Goal: Task Accomplishment & Management: Use online tool/utility

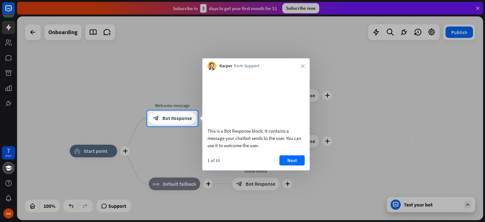
click at [87, 70] on div at bounding box center [242, 55] width 485 height 110
click at [3, 164] on div at bounding box center [242, 174] width 485 height 96
click at [304, 63] on div "Kacper from Support close" at bounding box center [255, 64] width 107 height 12
click at [304, 65] on icon "close" at bounding box center [303, 66] width 4 height 4
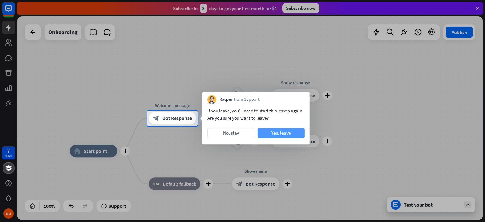
click at [282, 133] on button "Yes, leave" at bounding box center [281, 133] width 47 height 10
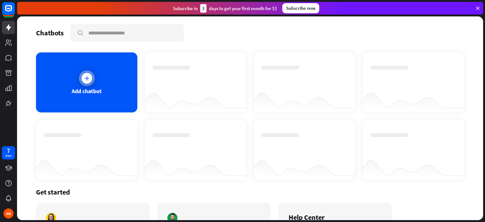
click at [80, 81] on div at bounding box center [87, 78] width 16 height 16
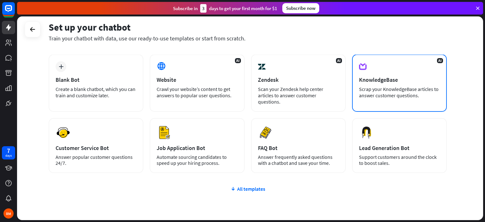
scroll to position [30, 0]
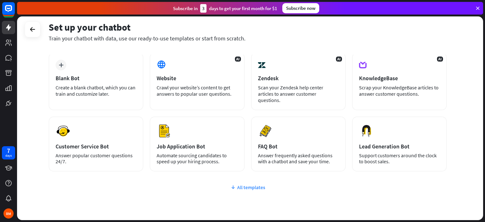
click at [248, 184] on div "All templates" at bounding box center [248, 187] width 398 height 6
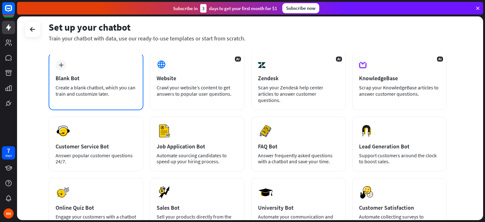
click at [105, 75] on div "Blank Bot" at bounding box center [96, 78] width 81 height 7
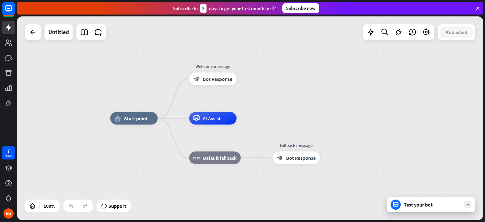
click at [415, 207] on div "Test your bot" at bounding box center [432, 204] width 57 height 6
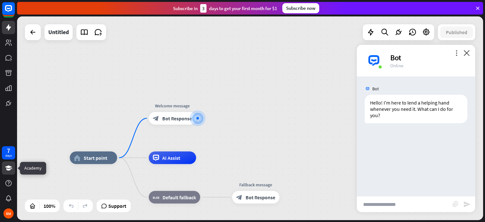
click at [9, 166] on icon at bounding box center [8, 167] width 7 height 5
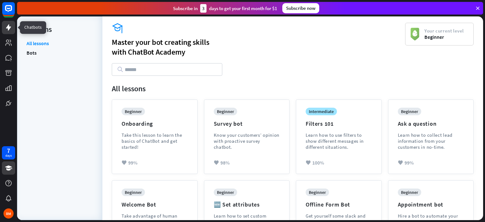
click at [6, 22] on link at bounding box center [8, 27] width 13 height 13
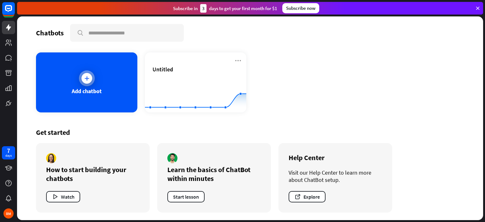
click at [97, 85] on div "Add chatbot" at bounding box center [86, 82] width 101 height 60
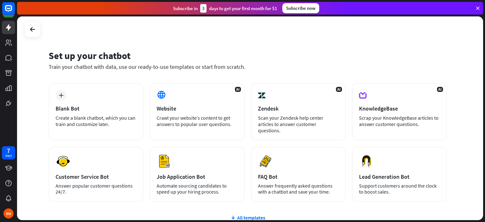
click at [248, 215] on div "plus Blank Bot Create a blank chatbot, which you can train and customize later.…" at bounding box center [248, 180] width 398 height 194
click at [246, 214] on div "plus Blank Bot Create a blank chatbot, which you can train and customize later.…" at bounding box center [248, 180] width 398 height 194
click at [252, 214] on div "All templates" at bounding box center [248, 217] width 398 height 6
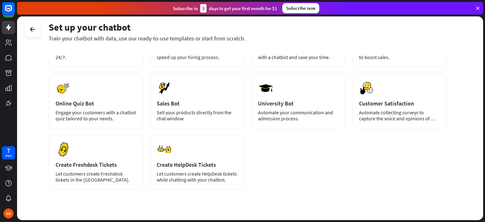
scroll to position [136, 0]
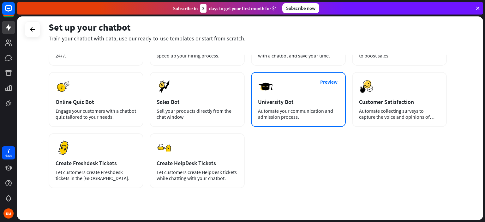
click at [297, 108] on div "Automate your communication and admission process." at bounding box center [298, 114] width 81 height 12
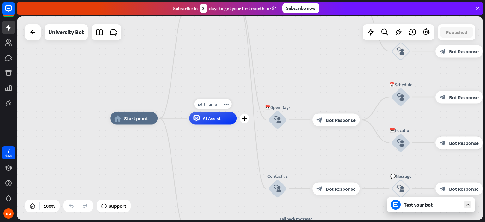
click at [215, 115] on span "AI Assist" at bounding box center [212, 118] width 18 height 6
click at [279, 117] on icon "block_user_input" at bounding box center [278, 120] width 8 height 8
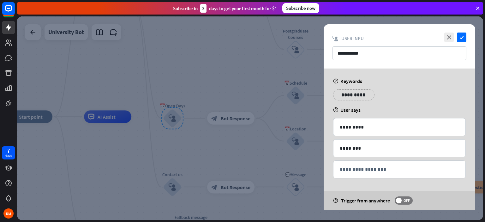
click at [246, 124] on div at bounding box center [250, 118] width 466 height 204
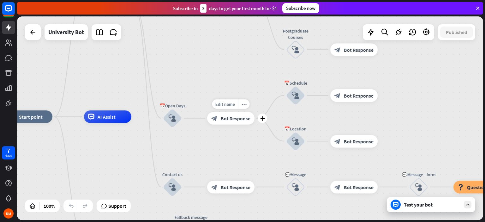
click at [235, 120] on span "Bot Response" at bounding box center [236, 118] width 30 height 6
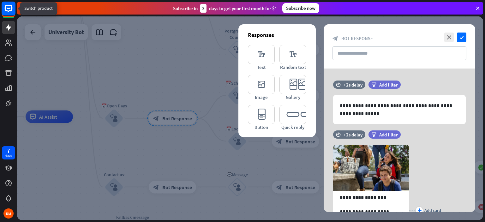
click at [8, 9] on icon at bounding box center [9, 9] width 4 height 2
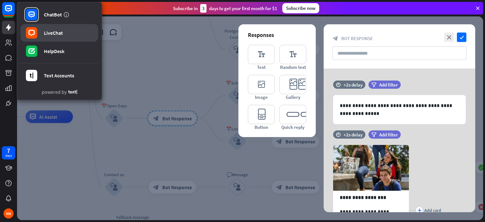
click at [54, 33] on div "LiveChat" at bounding box center [53, 33] width 19 height 6
